Goal: Complete application form: Complete application form

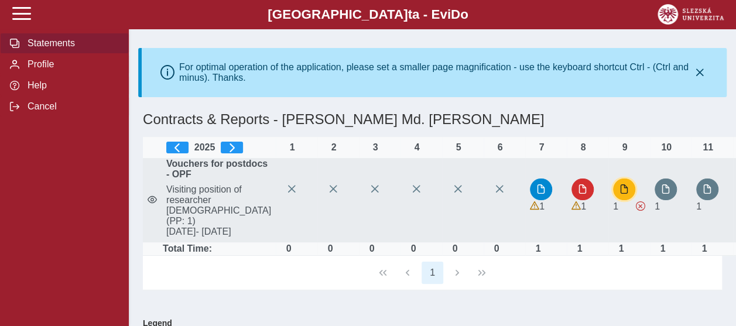
click at [620, 194] on span "button" at bounding box center [624, 188] width 9 height 9
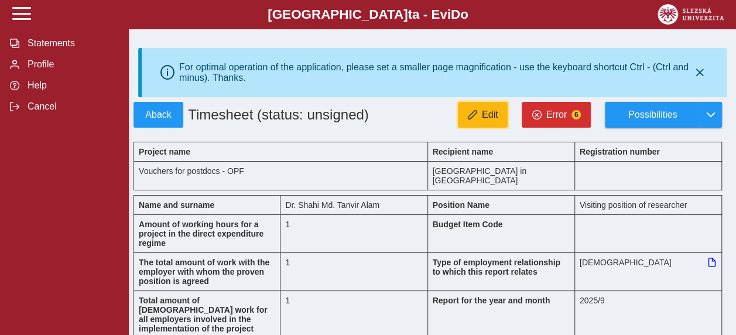
click at [498, 115] on span "Edit" at bounding box center [490, 115] width 16 height 11
type input "*******"
type input "**********"
type input "*******"
type input "**********"
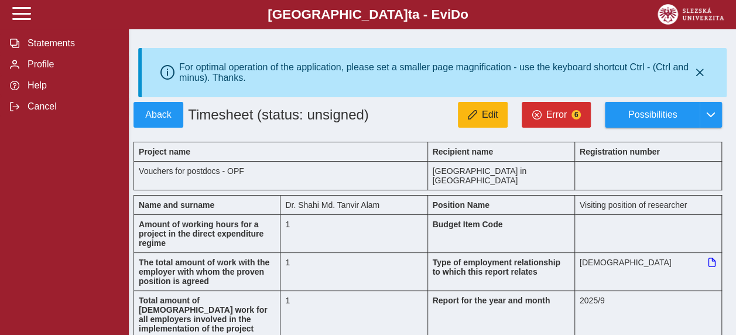
type input "*******"
type input "**********"
type input "*******"
type input "**********"
type input "*******"
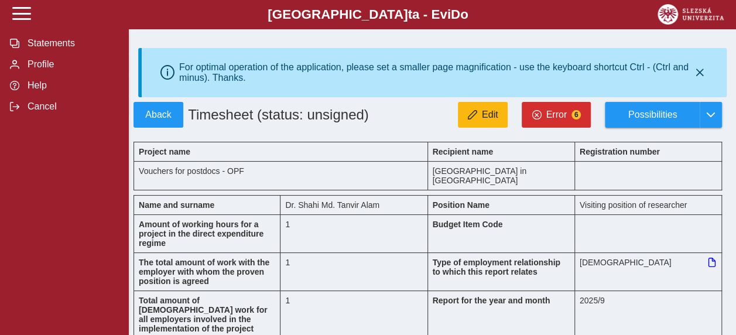
type input "**********"
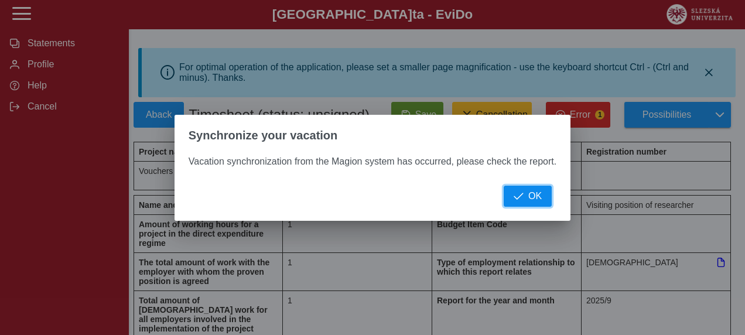
click at [529, 198] on span "OK" at bounding box center [534, 196] width 13 height 11
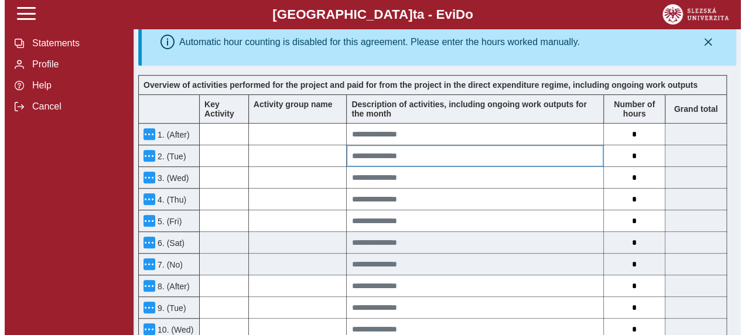
scroll to position [351, 0]
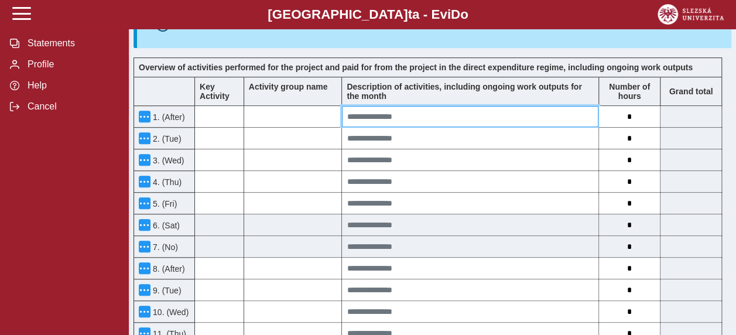
click at [357, 106] on input at bounding box center [470, 116] width 256 height 21
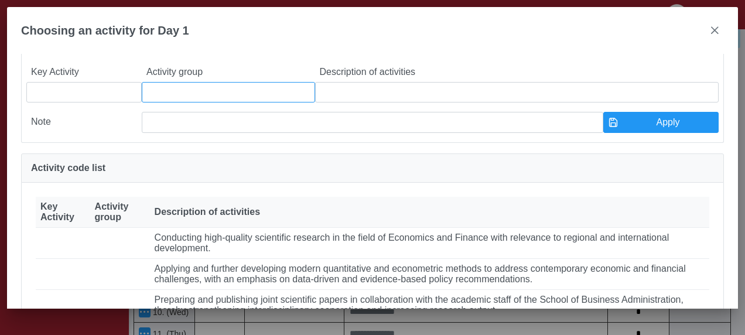
scroll to position [117, 0]
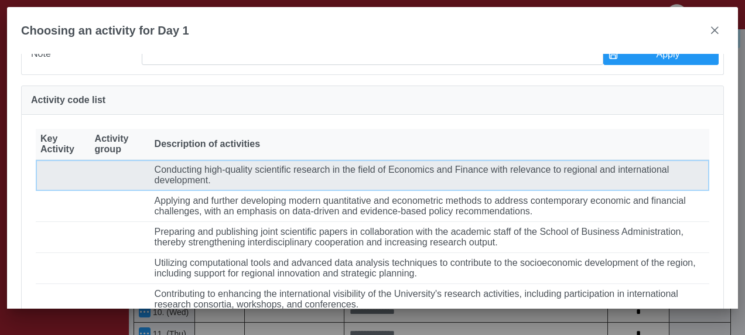
click at [242, 184] on font "Conducting high-quality scientific research in the field of Economics and Finan…" at bounding box center [412, 175] width 515 height 20
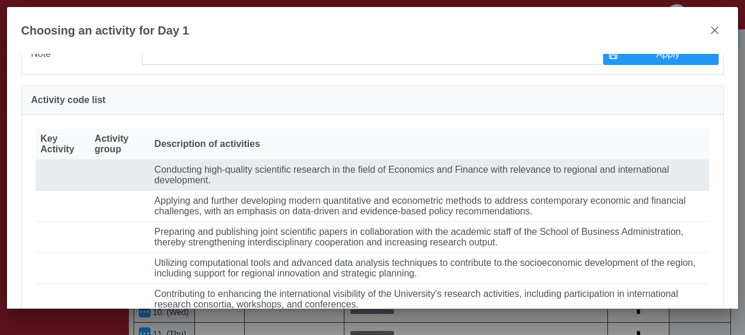
type input "**********"
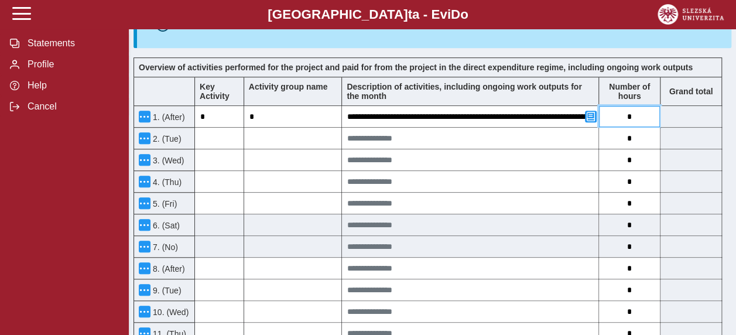
click at [648, 106] on input "*" at bounding box center [629, 116] width 61 height 21
type input "*"
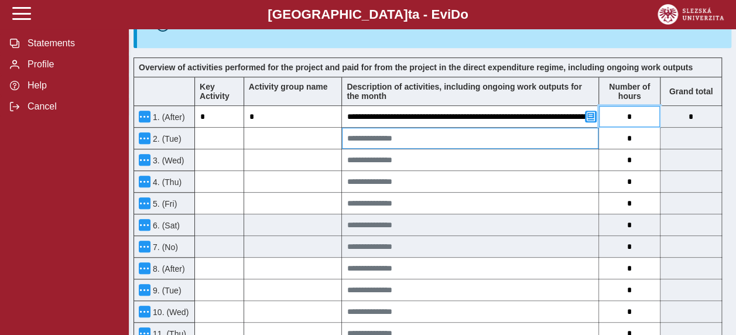
type input "*"
click at [457, 128] on input at bounding box center [470, 138] width 256 height 21
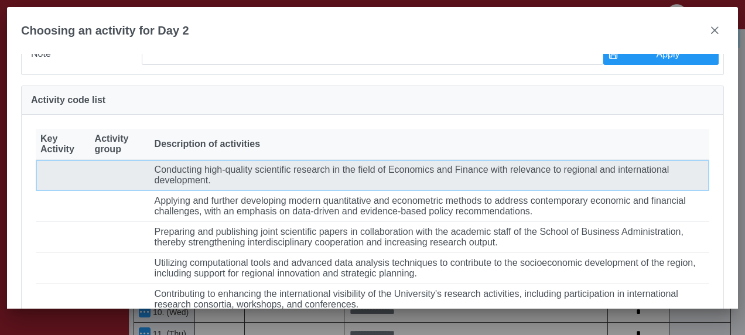
click at [300, 191] on td "Popis činnosti Conducting high-quality scientific research in the field of Econ…" at bounding box center [429, 175] width 559 height 31
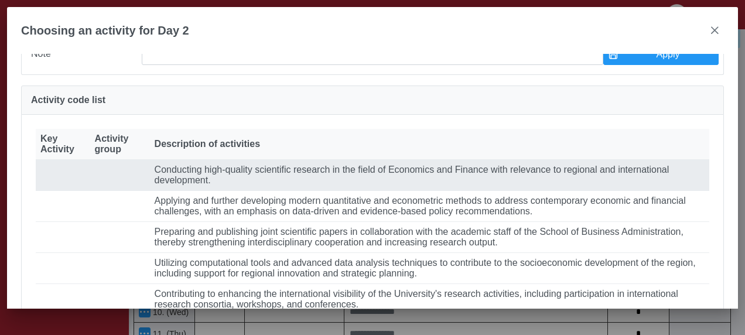
type input "**********"
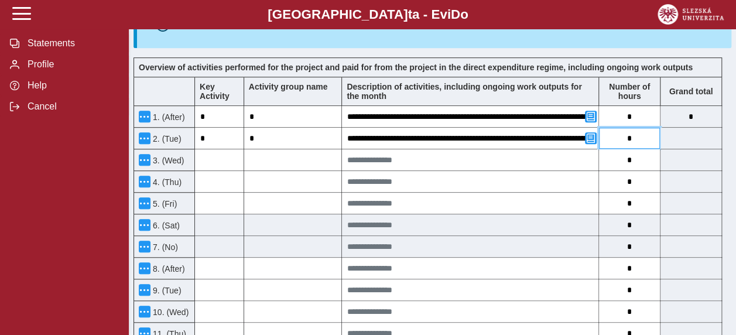
click at [646, 128] on input "*" at bounding box center [629, 138] width 61 height 21
type input "*"
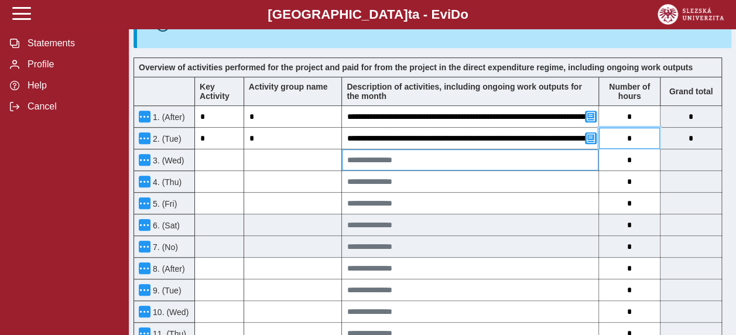
type input "*"
click at [444, 149] on input at bounding box center [470, 159] width 256 height 21
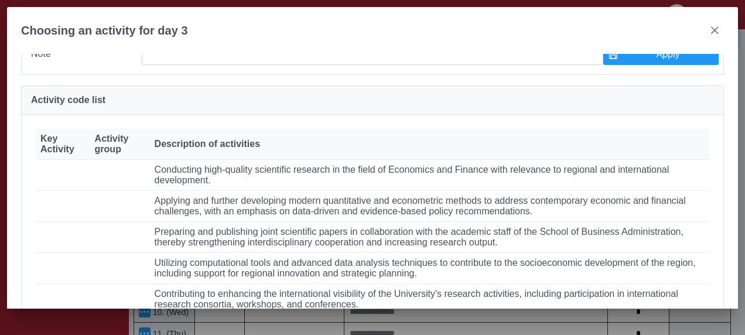
scroll to position [176, 0]
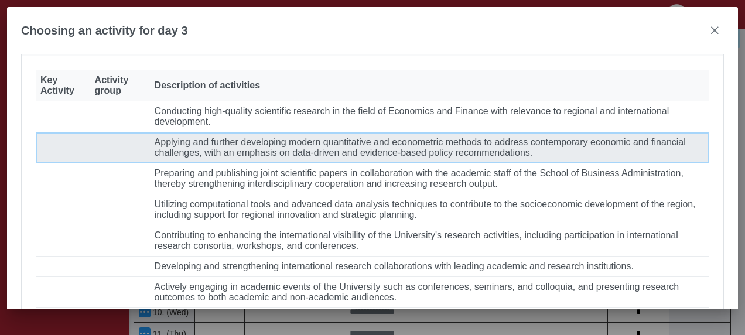
click at [327, 158] on font "Applying and further developing modern quantitative and econometric methods to …" at bounding box center [420, 147] width 531 height 20
type input "**********"
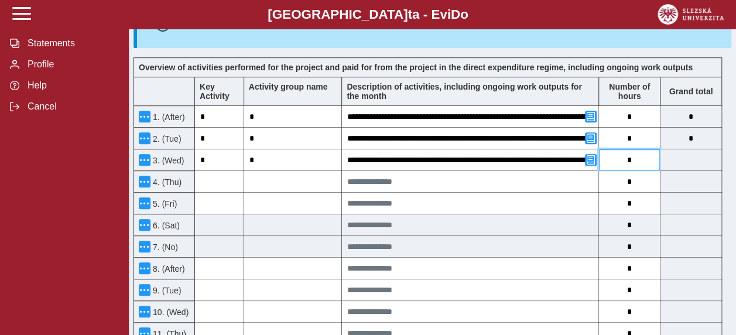
click at [643, 149] on input "*" at bounding box center [629, 159] width 61 height 21
type input "*"
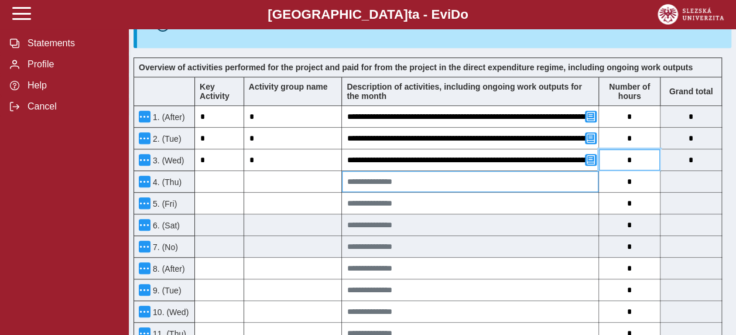
type input "*"
click at [470, 171] on input at bounding box center [470, 181] width 256 height 21
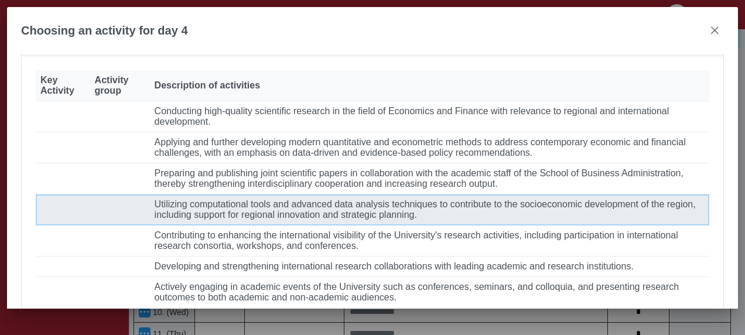
click at [367, 220] on font "Utilizing computational tools and advanced data analysis techniques to contribu…" at bounding box center [425, 209] width 541 height 20
type input "**********"
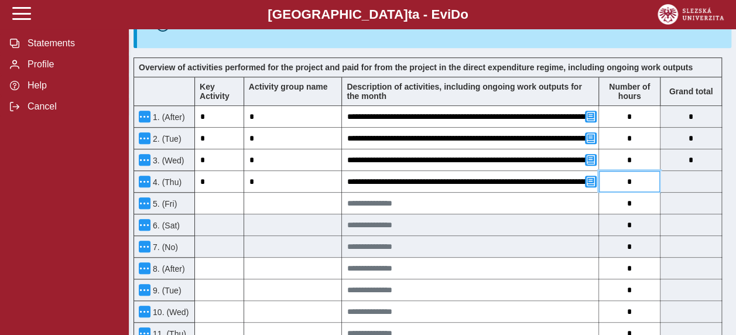
click at [645, 171] on input "*" at bounding box center [629, 181] width 61 height 21
type input "*"
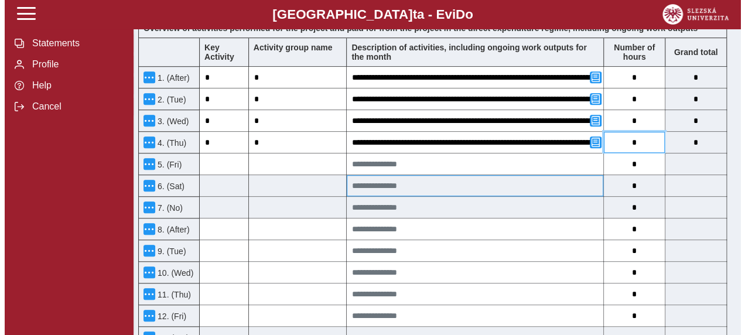
scroll to position [410, 0]
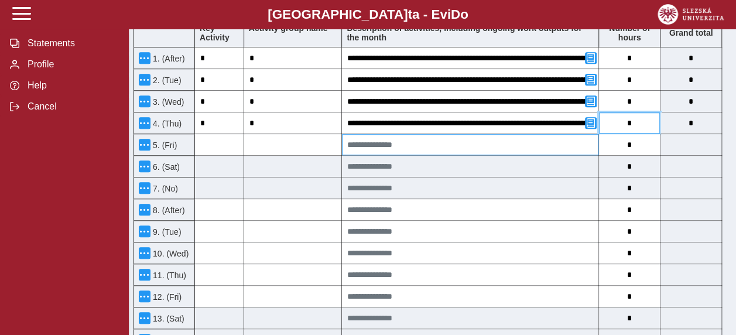
type input "*"
click at [409, 134] on input at bounding box center [470, 144] width 256 height 21
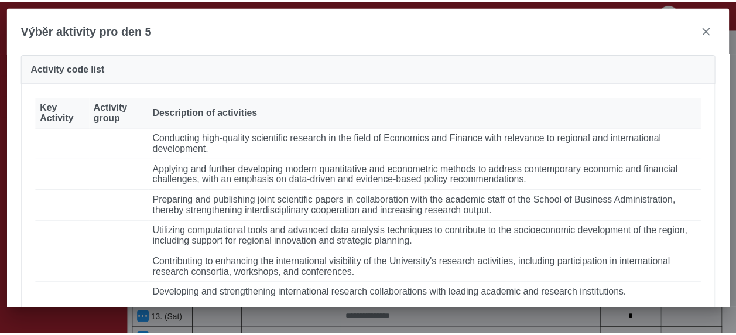
scroll to position [176, 0]
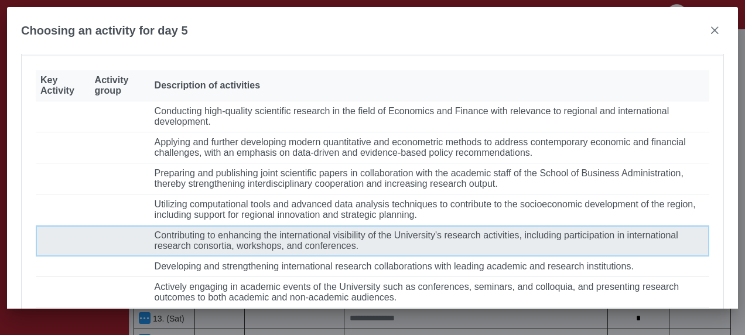
click at [313, 251] on font "Contributing to enhancing the international visibility of the University's rese…" at bounding box center [417, 240] width 524 height 20
type input "**********"
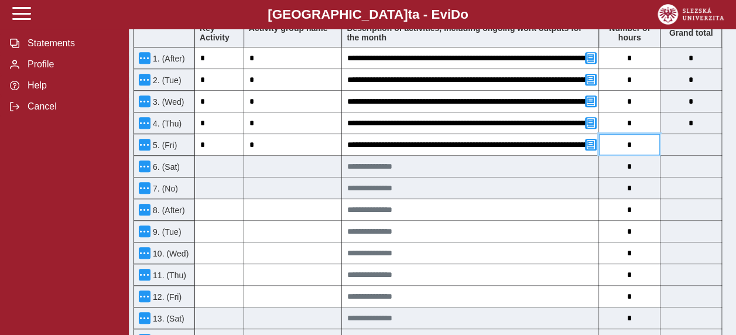
click at [639, 134] on input "*" at bounding box center [629, 144] width 61 height 21
type input "*"
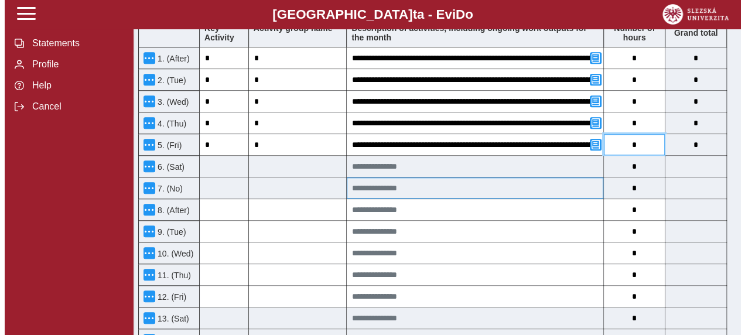
scroll to position [468, 0]
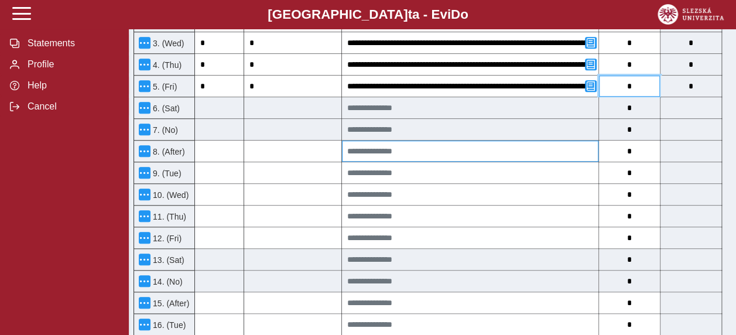
type input "*"
click at [439, 141] on input at bounding box center [470, 151] width 256 height 21
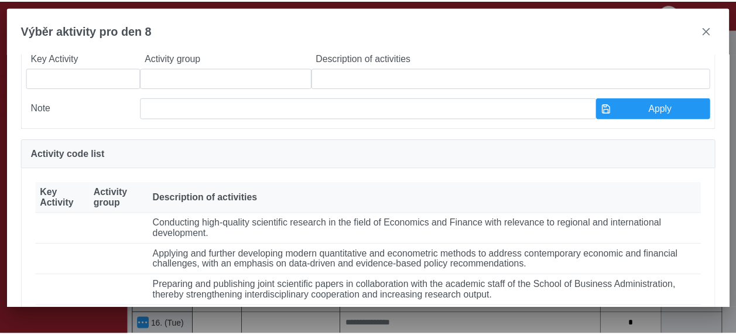
scroll to position [117, 0]
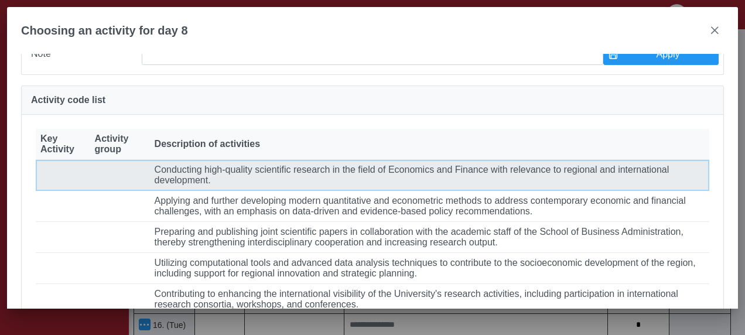
click at [330, 184] on font "Conducting high-quality scientific research in the field of Economics and Finan…" at bounding box center [412, 175] width 515 height 20
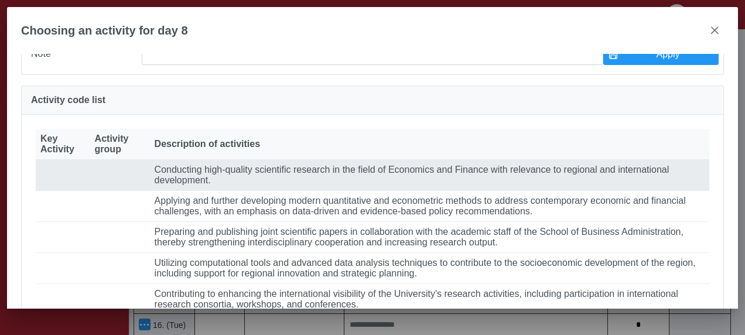
type input "**********"
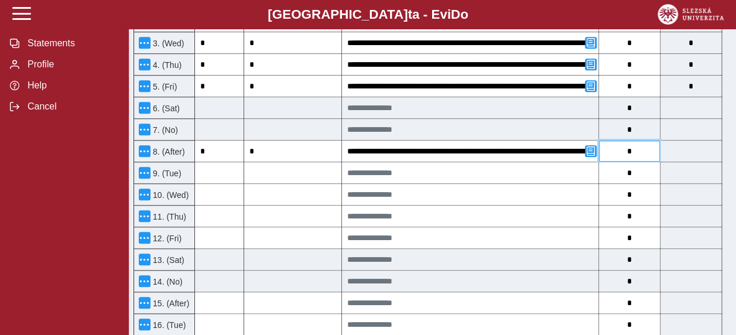
click at [649, 141] on input "*" at bounding box center [629, 151] width 61 height 21
type input "*"
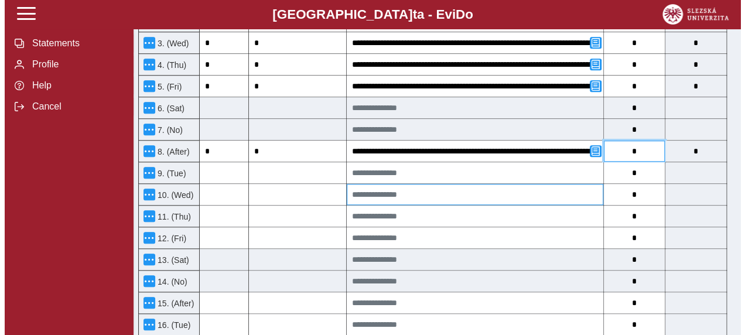
scroll to position [527, 0]
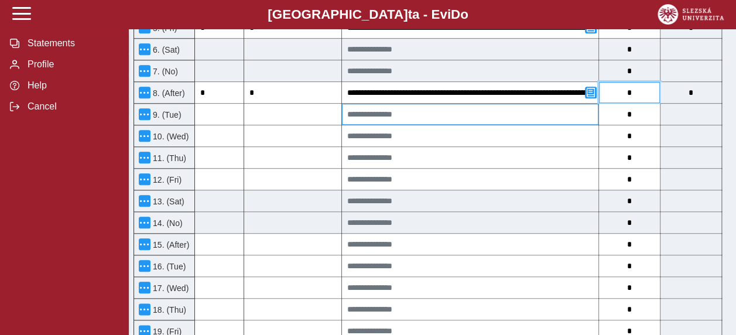
type input "*"
click at [413, 104] on input at bounding box center [470, 114] width 256 height 21
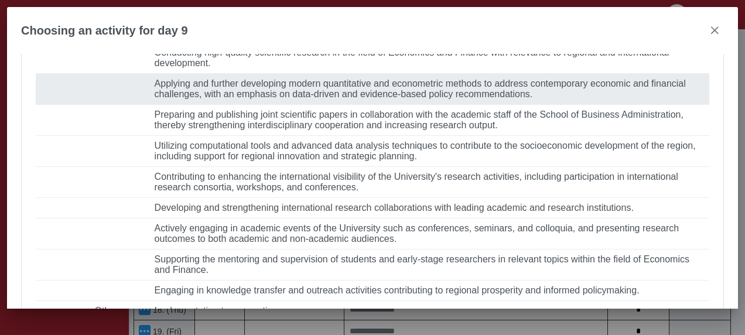
scroll to position [293, 0]
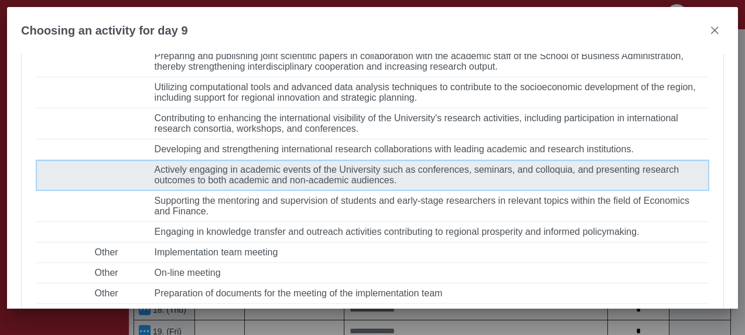
click at [297, 185] on font "Actively engaging in academic events of the University such as conferences, sem…" at bounding box center [417, 175] width 525 height 20
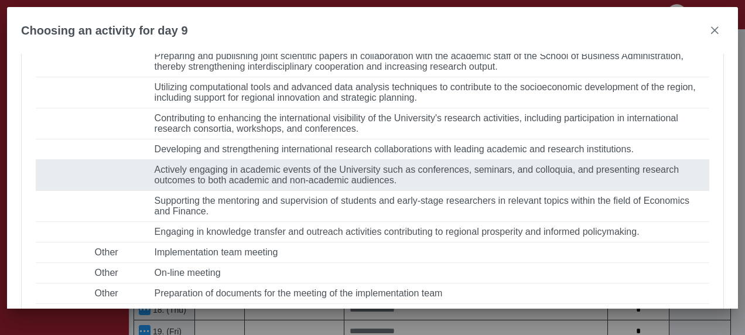
type input "**********"
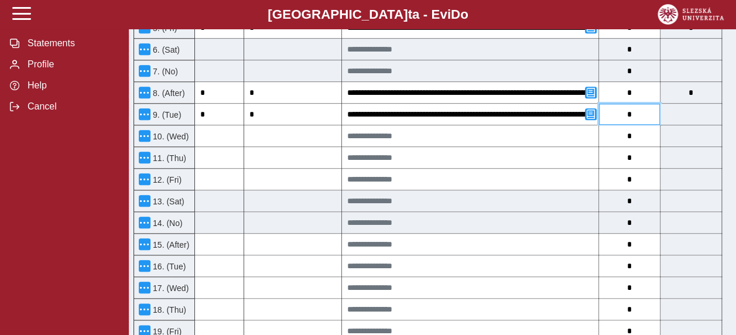
click at [642, 104] on input "*" at bounding box center [629, 114] width 61 height 21
type input "*"
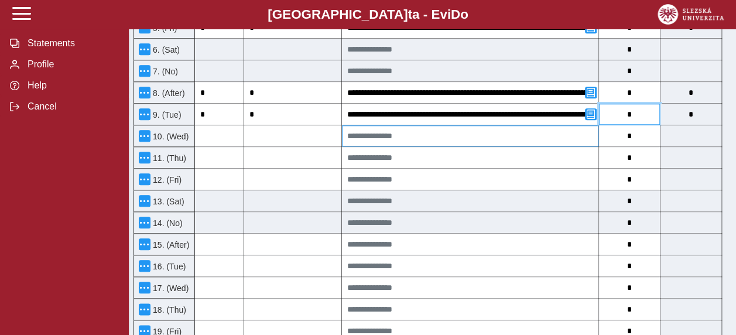
type input "*"
click at [420, 125] on input at bounding box center [470, 135] width 256 height 21
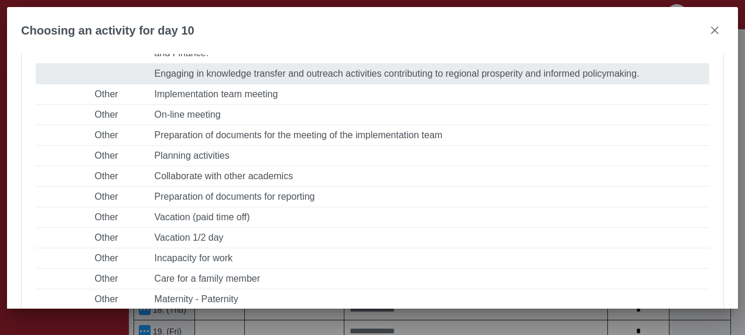
scroll to position [468, 0]
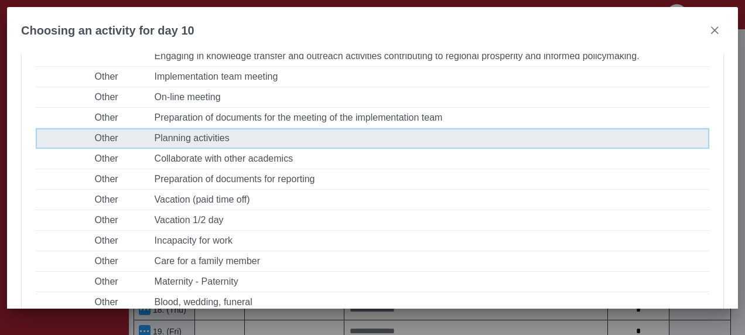
click at [262, 149] on td "Popis činnosti Planning activities" at bounding box center [429, 138] width 559 height 20
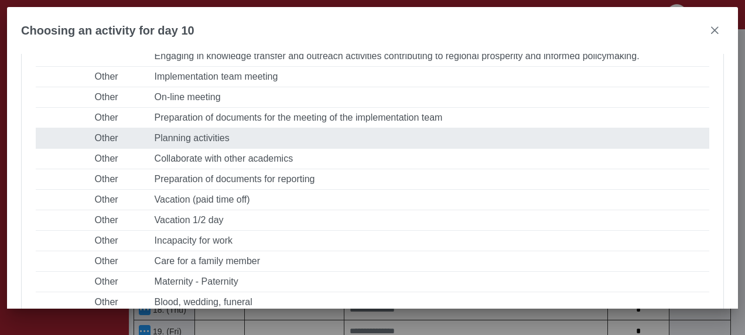
type input "*******"
type input "**********"
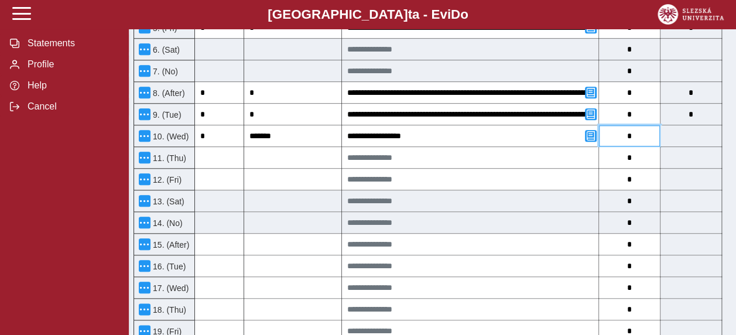
click at [647, 125] on input "*" at bounding box center [629, 135] width 61 height 21
type input "*"
click at [371, 147] on input at bounding box center [470, 157] width 256 height 21
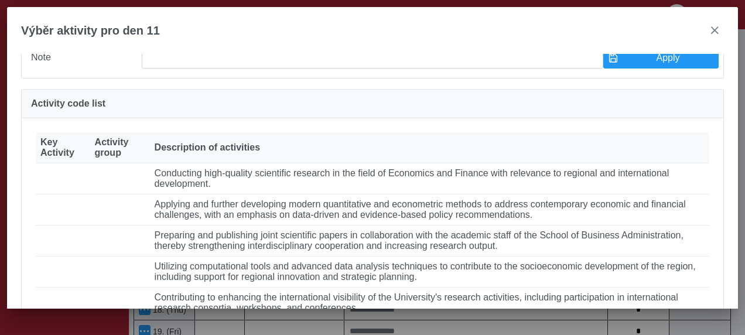
scroll to position [117, 0]
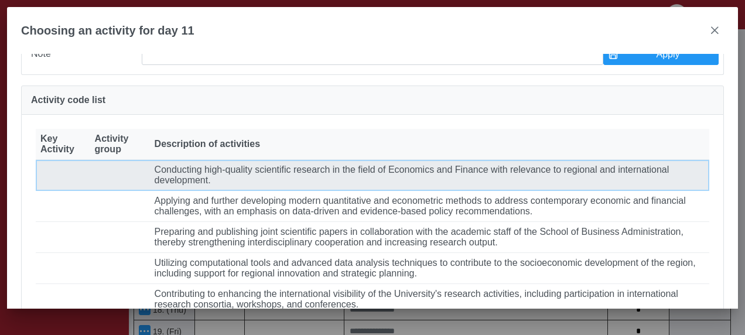
click at [281, 181] on font "Conducting high-quality scientific research in the field of Economics and Finan…" at bounding box center [412, 175] width 515 height 20
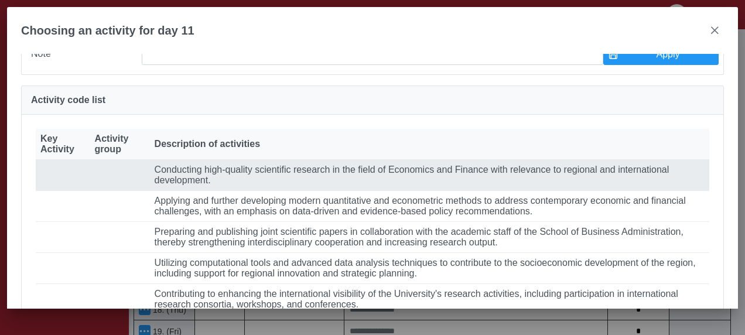
type input "**********"
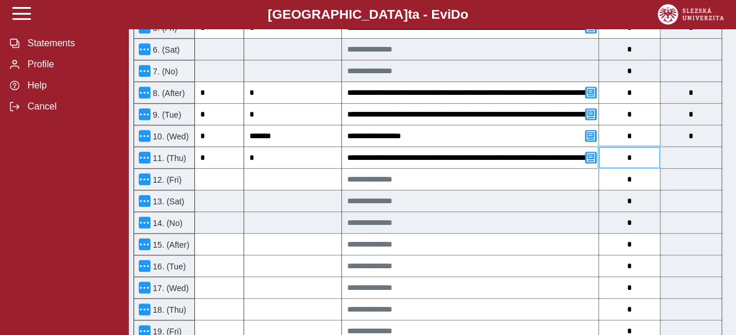
click at [651, 147] on input "*" at bounding box center [629, 157] width 61 height 21
type input "*"
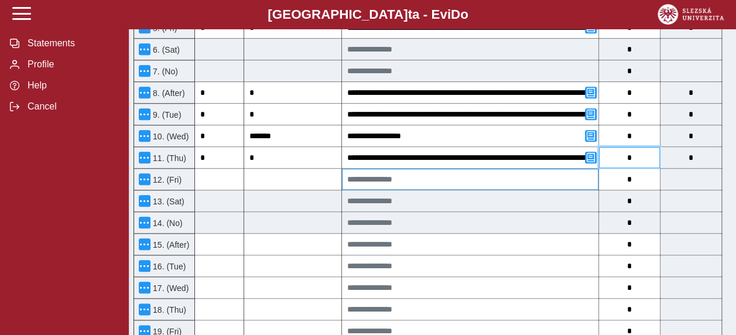
type input "*"
click at [433, 169] on input at bounding box center [470, 179] width 256 height 21
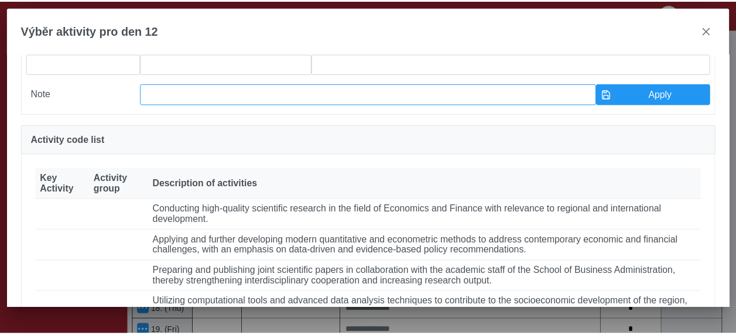
scroll to position [176, 0]
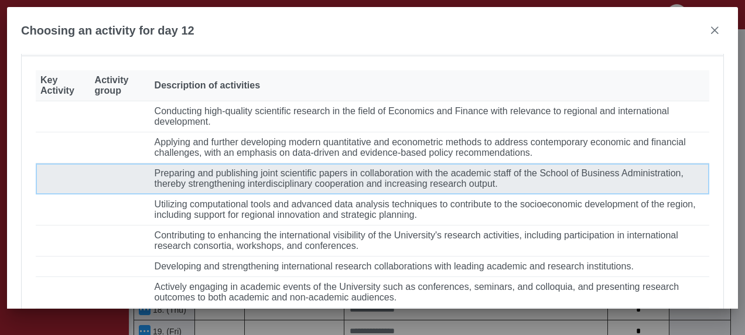
click at [276, 189] on font "Preparing and publishing joint scientific papers in collaboration with the acad…" at bounding box center [419, 178] width 529 height 20
type input "**********"
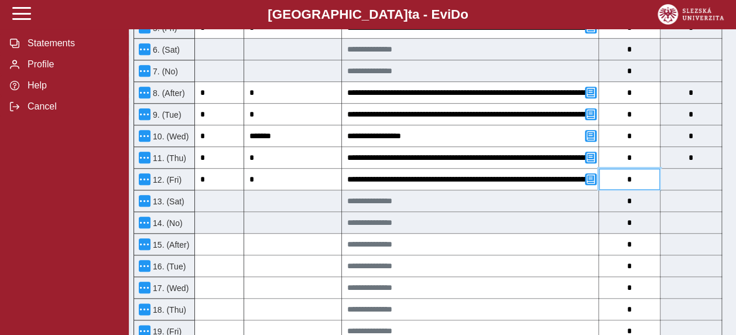
click at [645, 169] on input "*" at bounding box center [629, 179] width 61 height 21
type input "*"
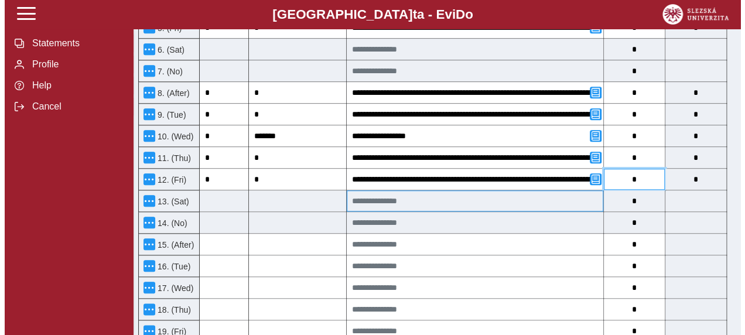
scroll to position [586, 0]
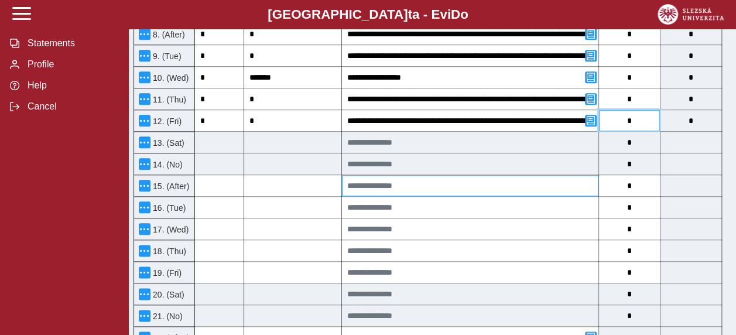
type input "*"
click at [432, 175] on input at bounding box center [470, 185] width 256 height 21
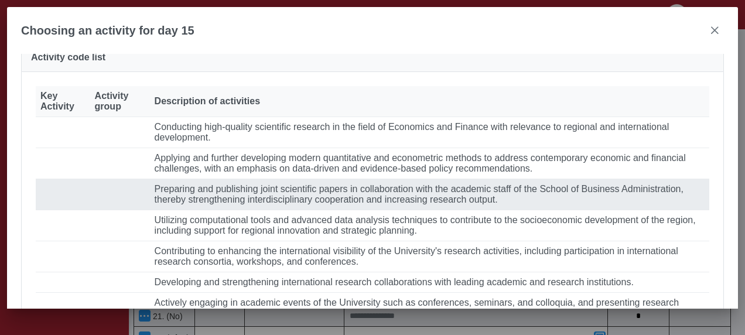
scroll to position [176, 0]
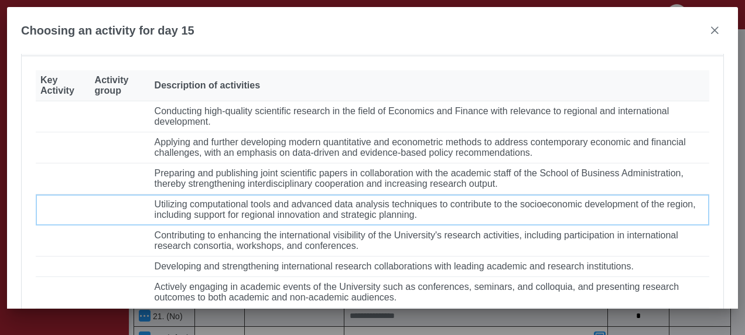
click at [289, 220] on font "Utilizing computational tools and advanced data analysis techniques to contribu…" at bounding box center [425, 209] width 541 height 20
type input "**********"
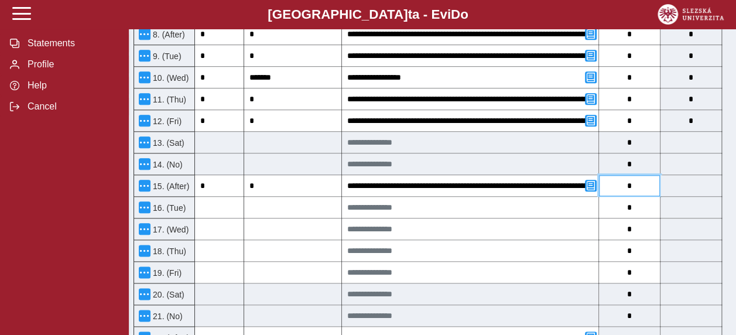
click at [652, 175] on input "*" at bounding box center [629, 185] width 61 height 21
type input "*"
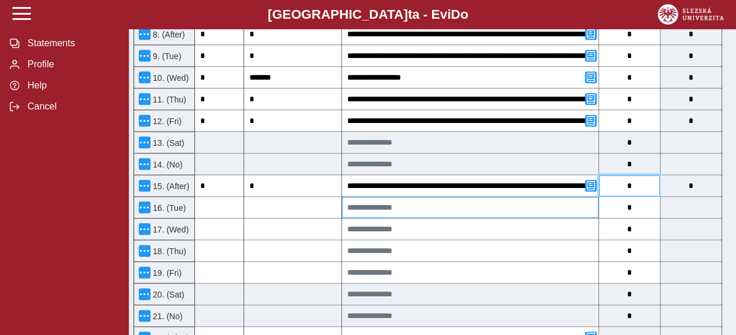
type input "*"
click at [422, 197] on input at bounding box center [470, 207] width 256 height 21
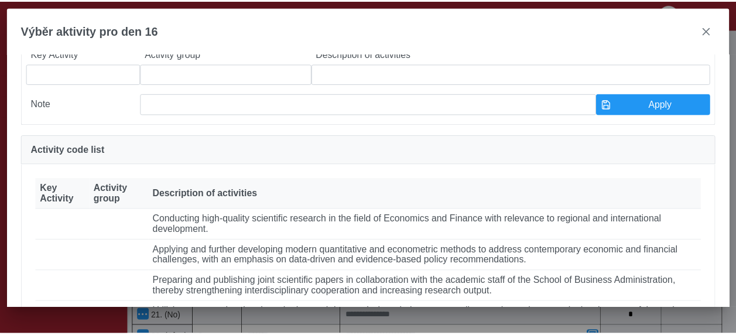
scroll to position [117, 0]
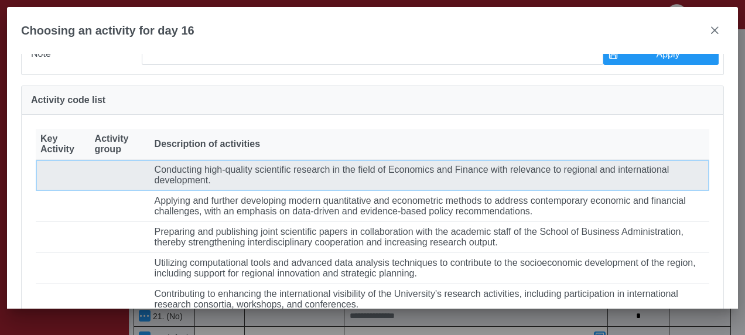
click at [239, 181] on font "Conducting high-quality scientific research in the field of Economics and Finan…" at bounding box center [412, 175] width 515 height 20
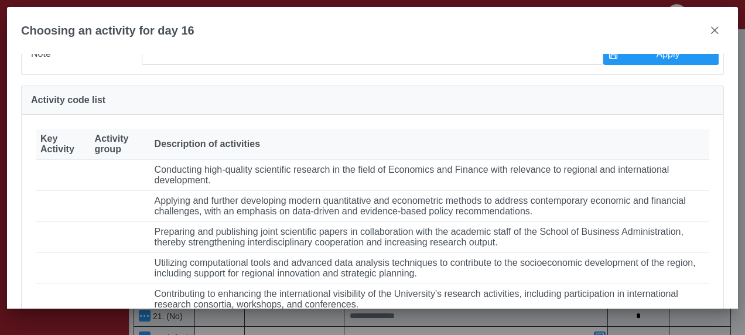
type input "**********"
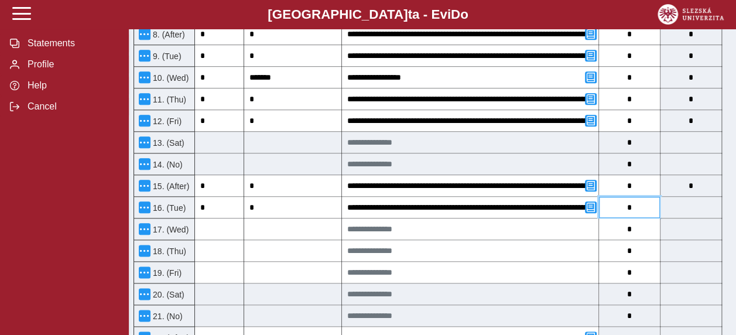
click at [650, 197] on input "*" at bounding box center [629, 207] width 61 height 21
type input "*"
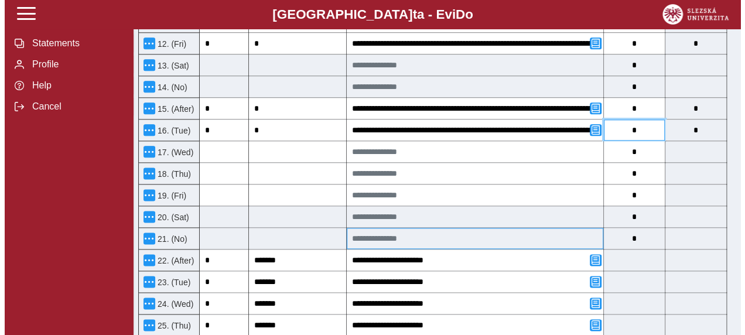
scroll to position [644, 0]
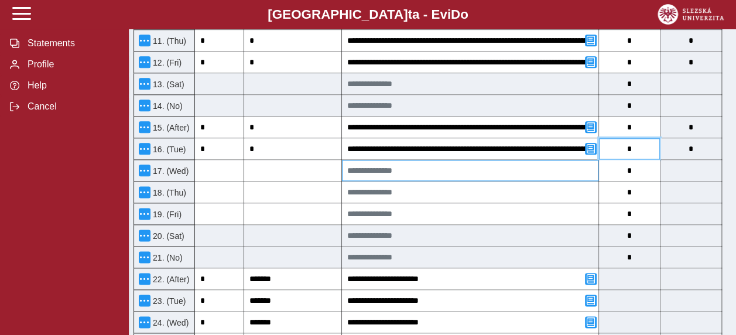
type input "*"
click at [432, 160] on input at bounding box center [470, 170] width 256 height 21
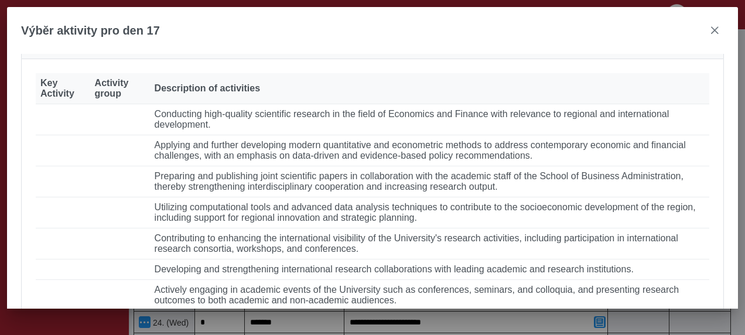
scroll to position [176, 0]
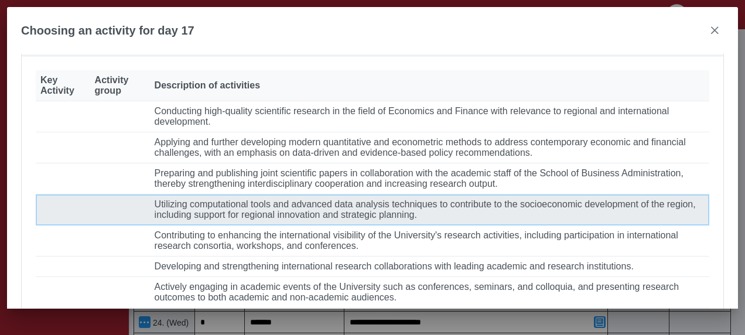
click at [246, 220] on font "Utilizing computational tools and advanced data analysis techniques to contribu…" at bounding box center [425, 209] width 541 height 20
type input "**********"
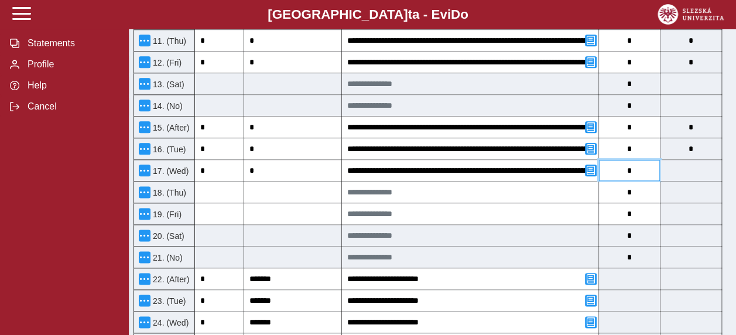
click at [641, 160] on input "*" at bounding box center [629, 170] width 61 height 21
type input "*"
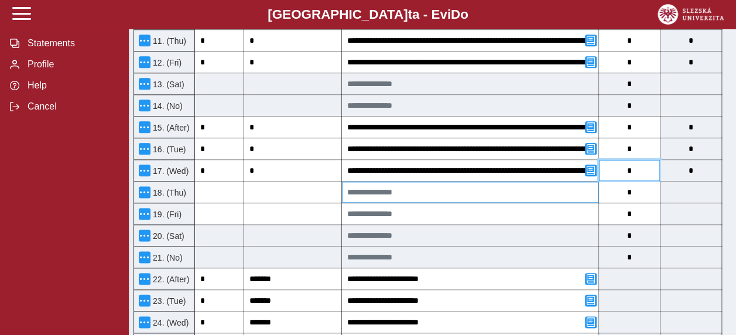
type input "*"
click at [426, 182] on input at bounding box center [470, 192] width 256 height 21
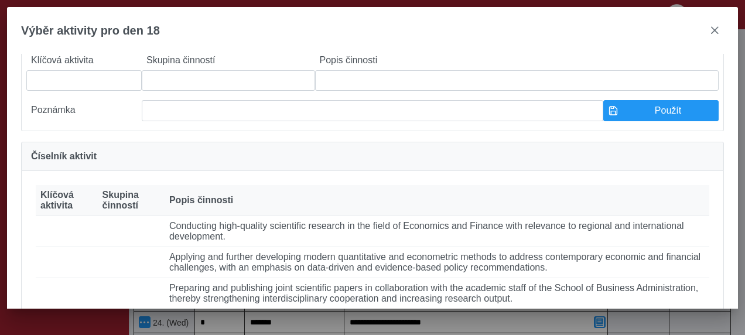
scroll to position [117, 0]
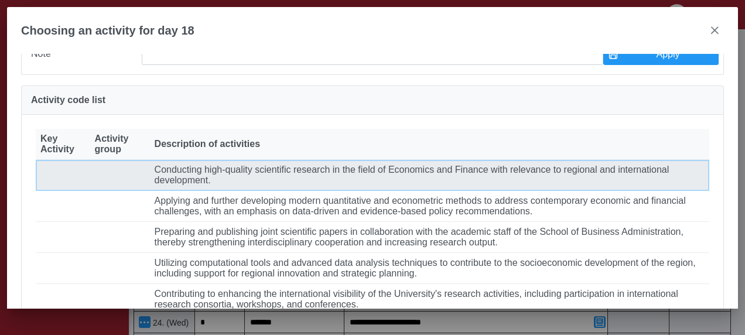
click at [200, 185] on font "Conducting high-quality scientific research in the field of Economics and Finan…" at bounding box center [412, 175] width 515 height 20
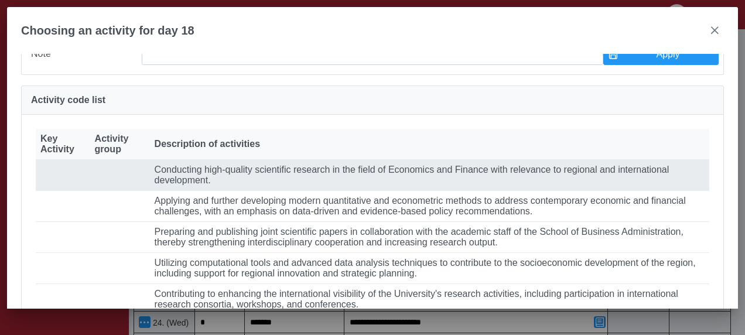
type input "**********"
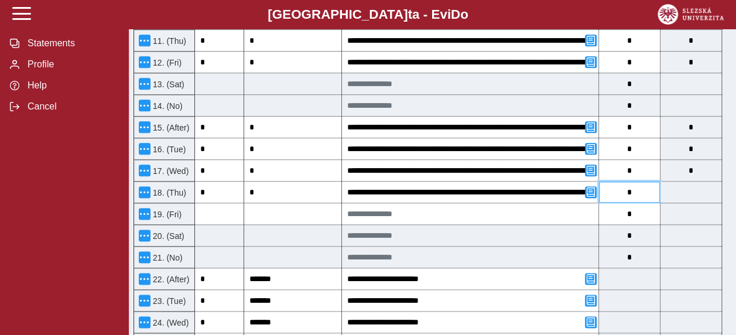
click at [648, 182] on input "*" at bounding box center [629, 192] width 61 height 21
type input "*"
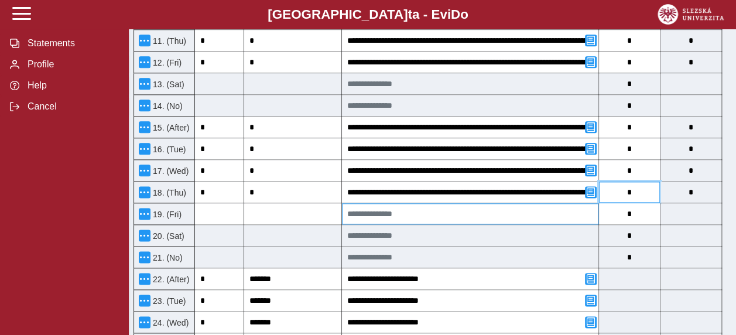
type input "*"
click at [497, 203] on input at bounding box center [470, 213] width 256 height 21
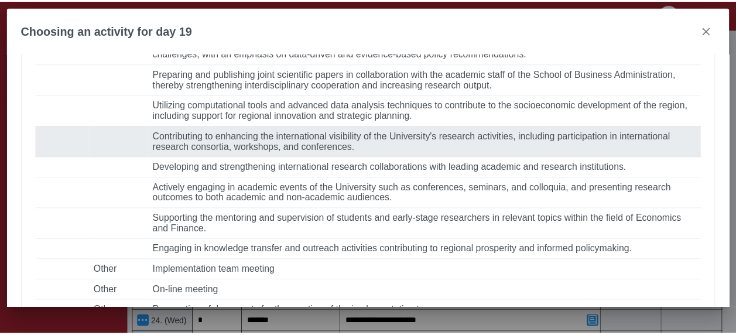
scroll to position [293, 0]
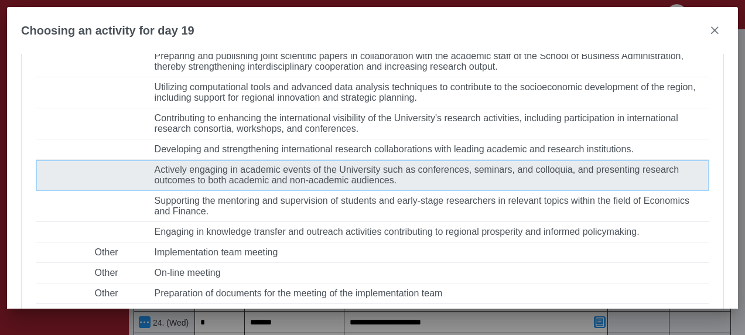
click at [281, 185] on font "Actively engaging in academic events of the University such as conferences, sem…" at bounding box center [417, 175] width 525 height 20
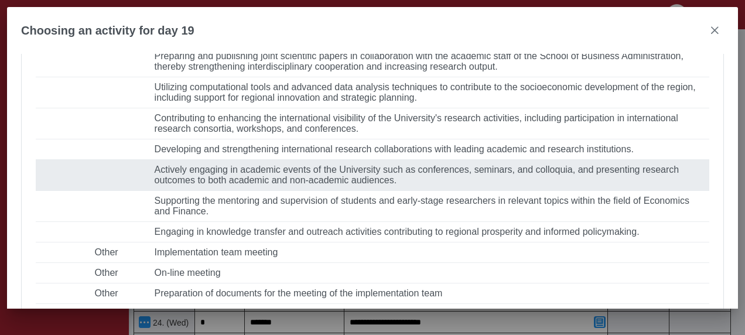
type input "**********"
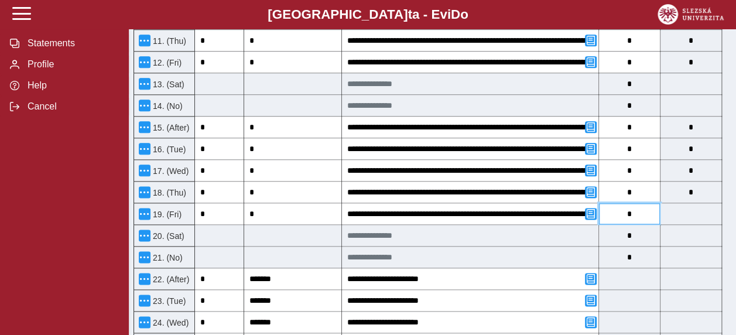
click at [643, 203] on input "*" at bounding box center [629, 213] width 61 height 21
type input "*"
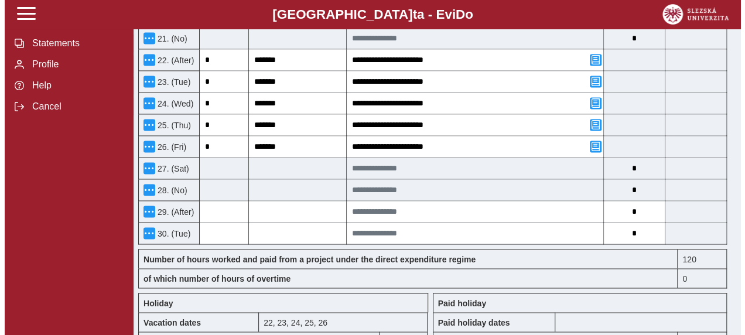
scroll to position [878, 0]
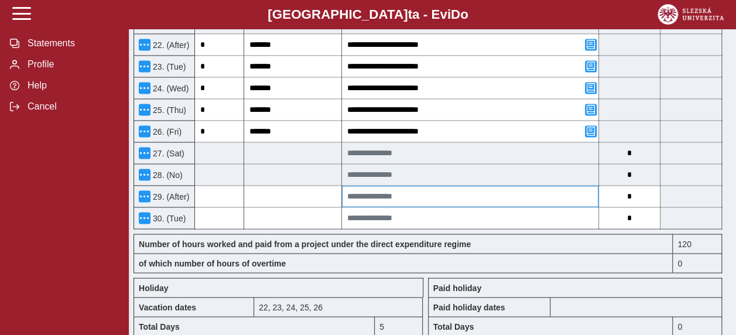
type input "*"
click at [413, 186] on input at bounding box center [470, 196] width 256 height 21
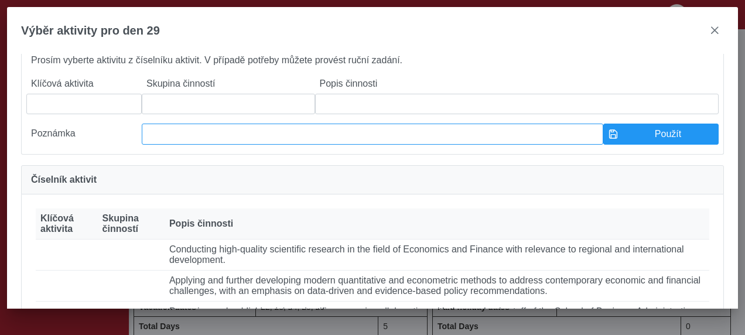
scroll to position [117, 0]
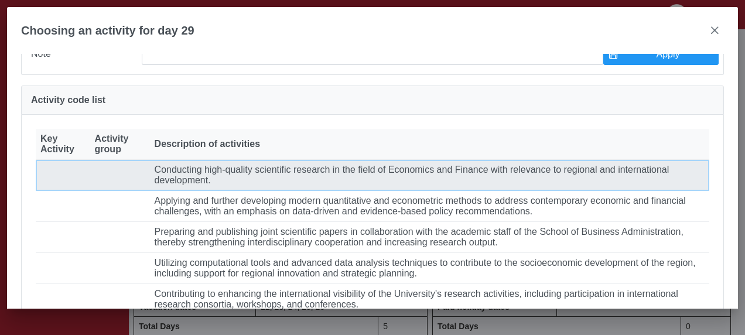
click at [283, 183] on font "Conducting high-quality scientific research in the field of Economics and Finan…" at bounding box center [412, 175] width 515 height 20
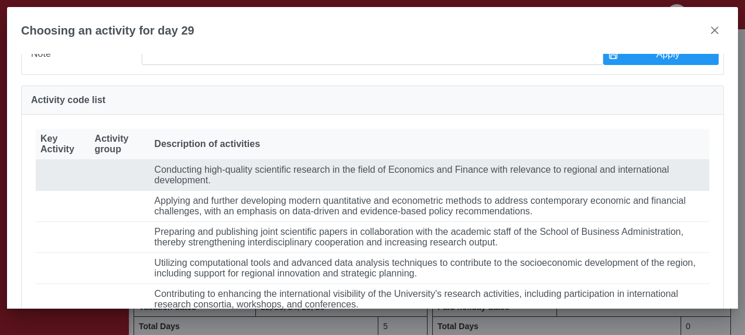
type input "**********"
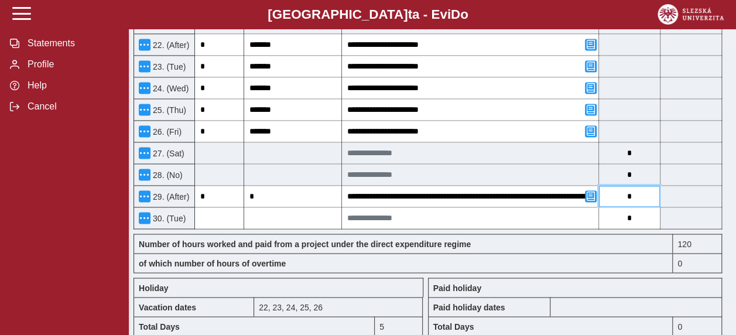
click at [649, 186] on input "*" at bounding box center [629, 196] width 61 height 21
type input "*"
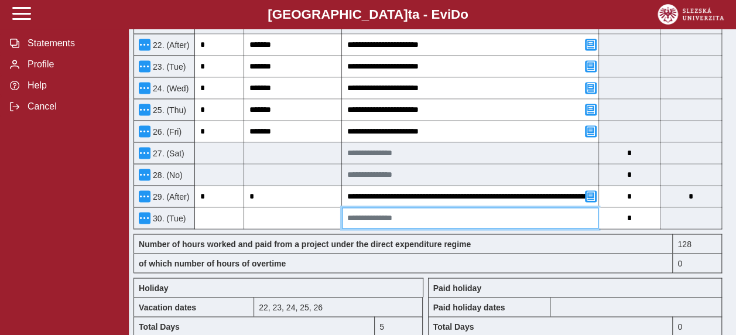
click at [469, 207] on input at bounding box center [470, 217] width 256 height 21
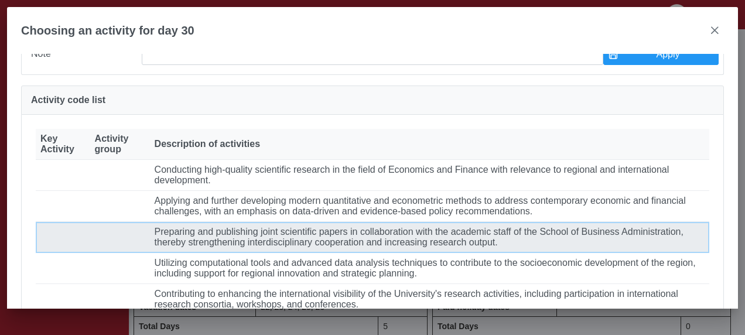
click at [236, 247] on font "Preparing and publishing joint scientific papers in collaboration with the acad…" at bounding box center [419, 237] width 529 height 20
type input "**********"
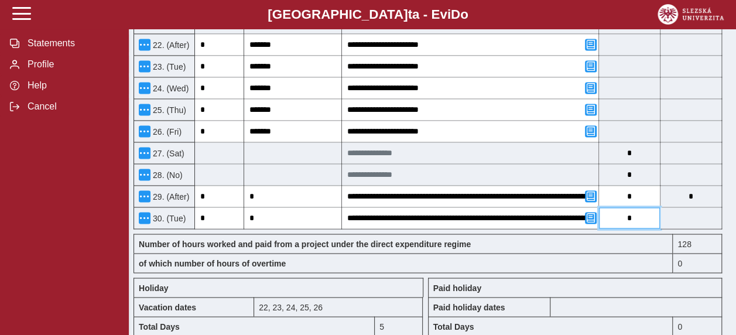
click at [639, 207] on input "*" at bounding box center [629, 217] width 61 height 21
type input "*"
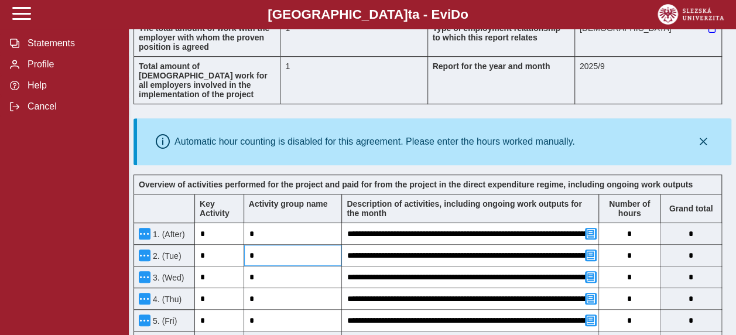
scroll to position [0, 0]
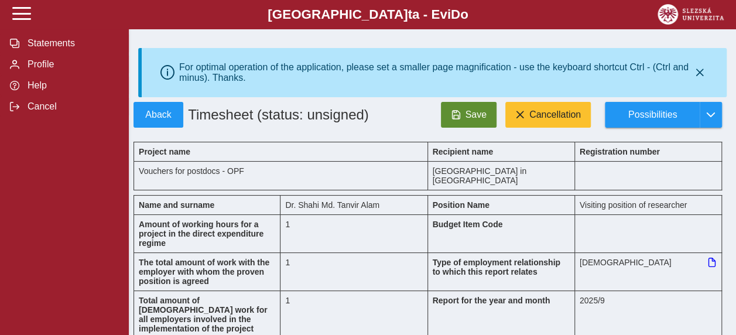
type input "*"
click at [484, 120] on span "Save" at bounding box center [475, 115] width 21 height 11
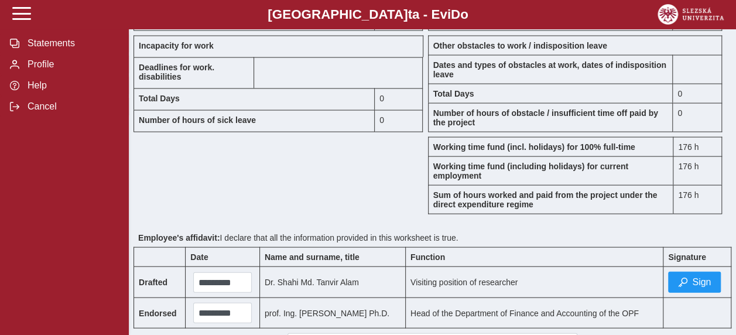
scroll to position [1185, 0]
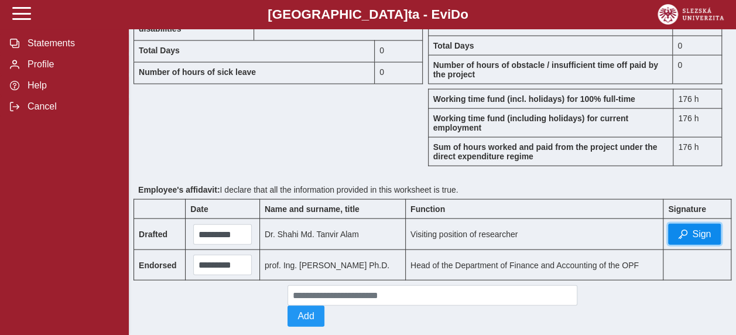
click at [703, 229] on span "Sign" at bounding box center [701, 234] width 19 height 11
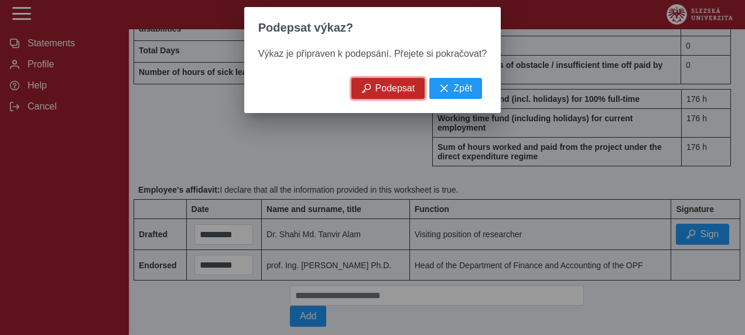
click at [393, 90] on span "Podepsat" at bounding box center [395, 88] width 40 height 11
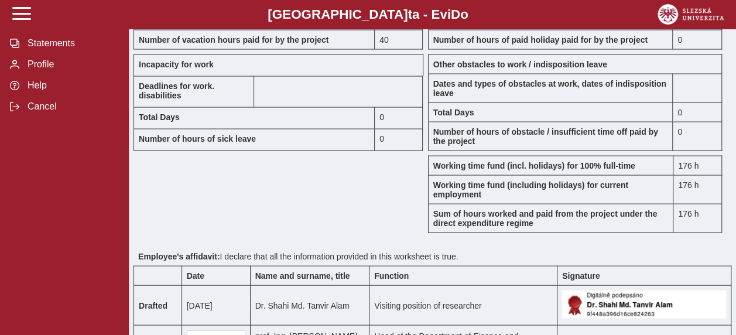
scroll to position [1236, 0]
